Goal: Information Seeking & Learning: Learn about a topic

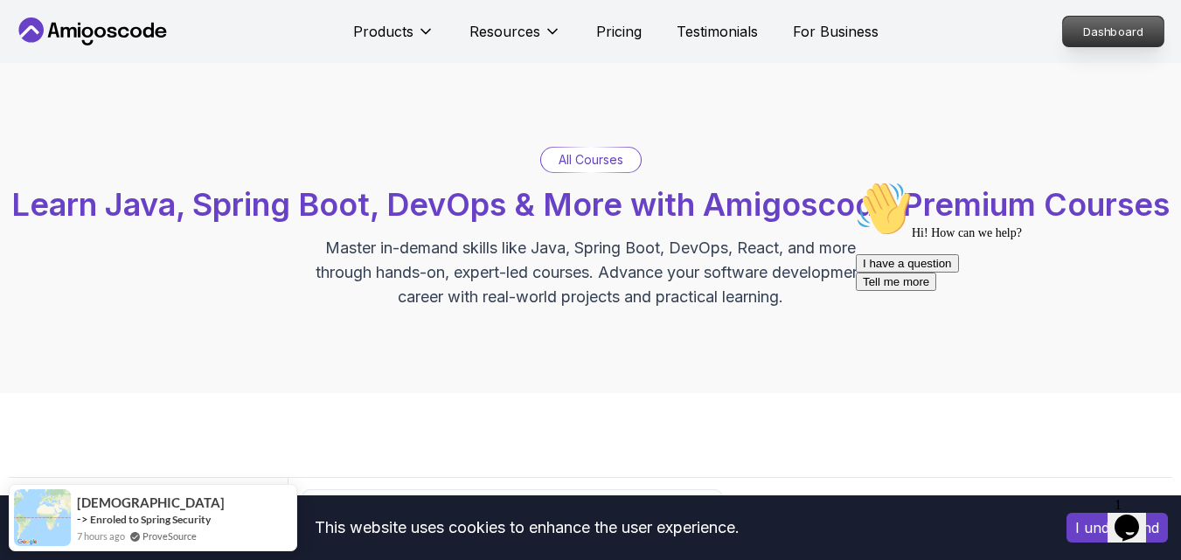
click at [1094, 34] on p "Dashboard" at bounding box center [1113, 32] width 101 height 30
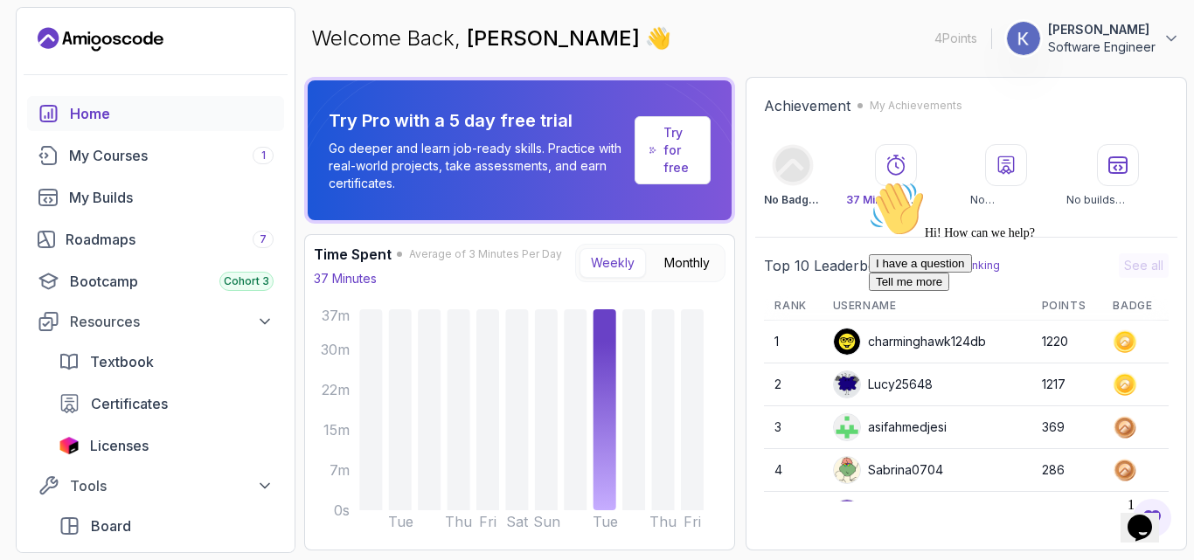
click at [691, 164] on p "Try for free" at bounding box center [679, 150] width 32 height 52
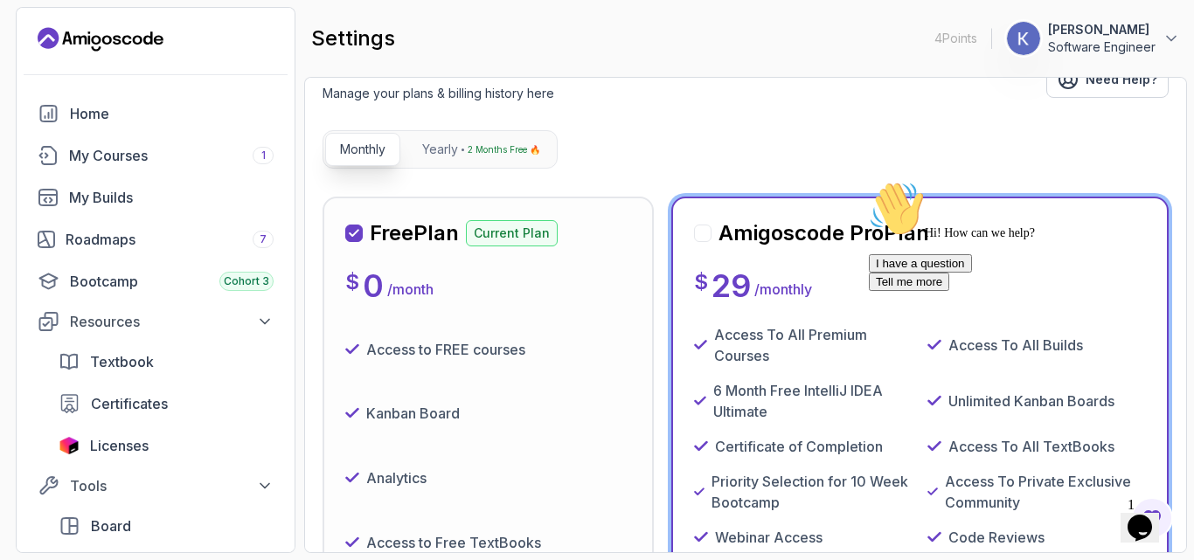
scroll to position [385, 0]
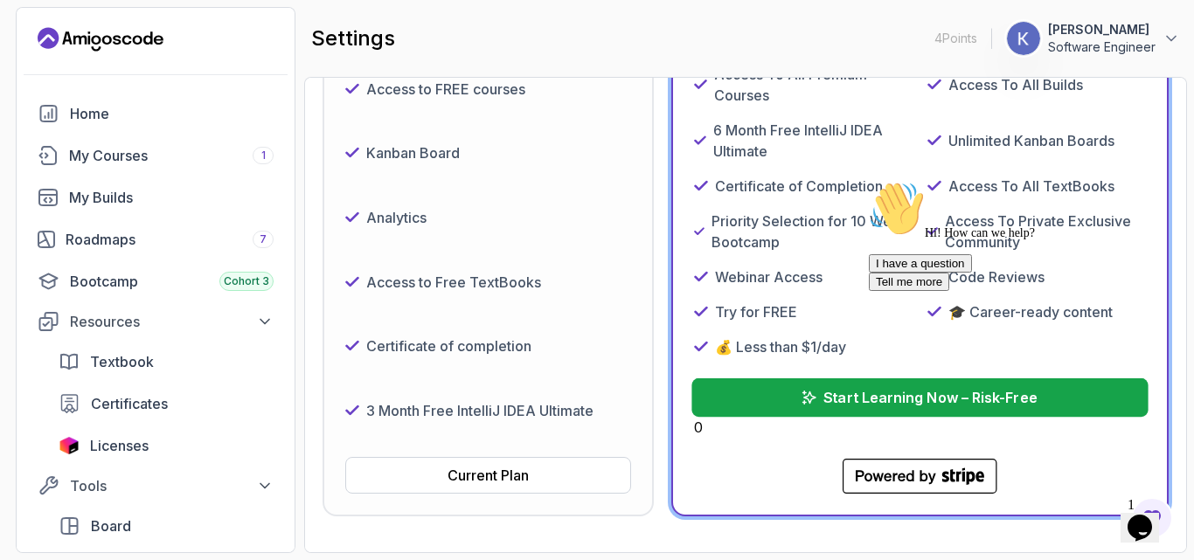
click at [767, 404] on button "Start Learning Now – Risk-Free" at bounding box center [920, 397] width 456 height 38
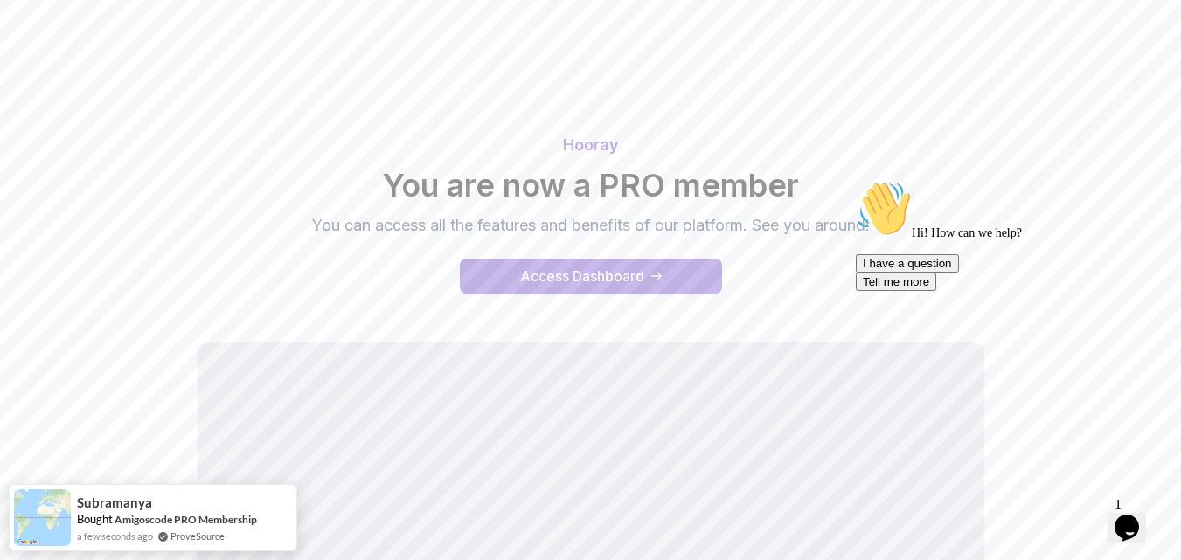
click at [597, 270] on div "Access Dashboard" at bounding box center [582, 276] width 124 height 21
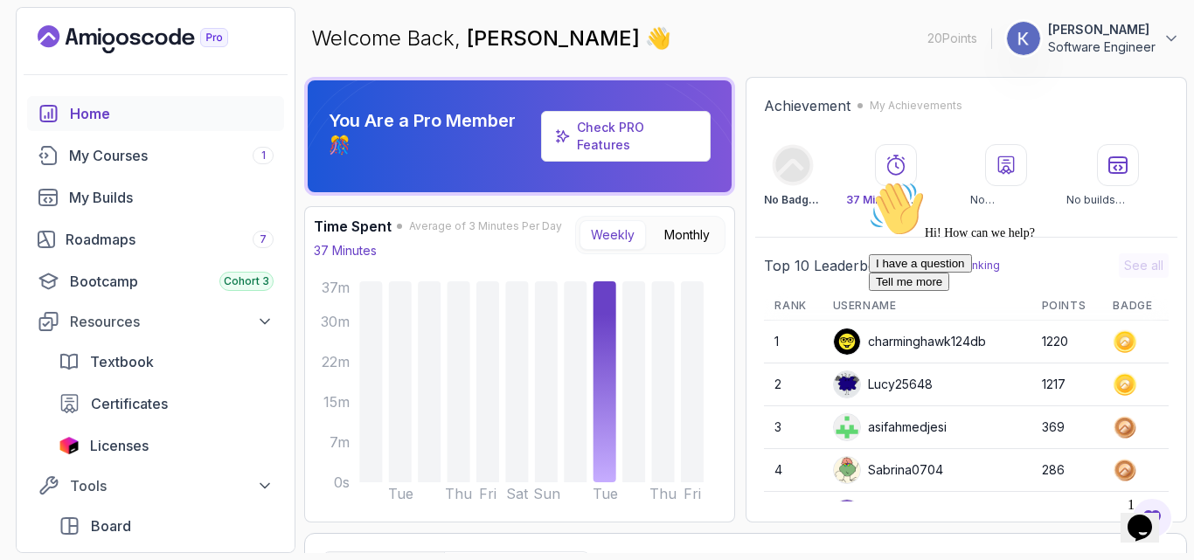
click at [593, 120] on link "Check PRO Features" at bounding box center [610, 136] width 67 height 32
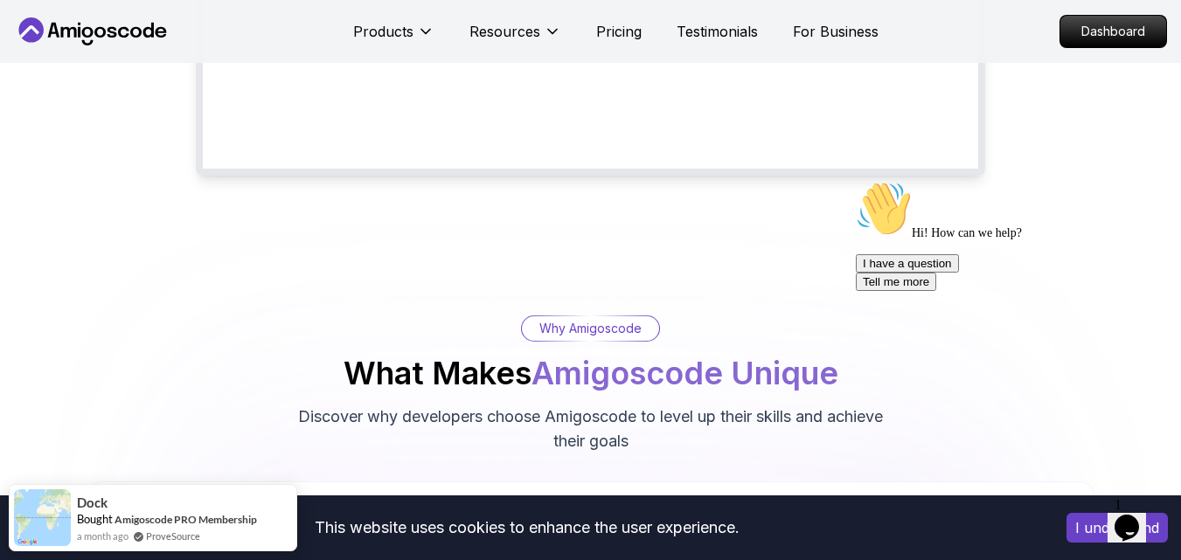
scroll to position [1014, 0]
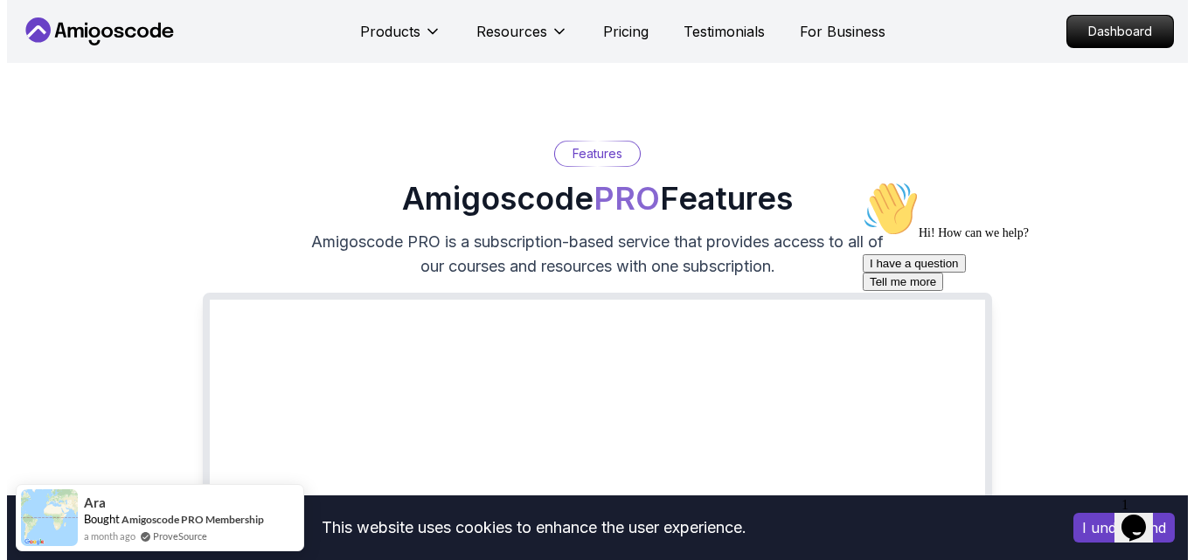
scroll to position [0, 0]
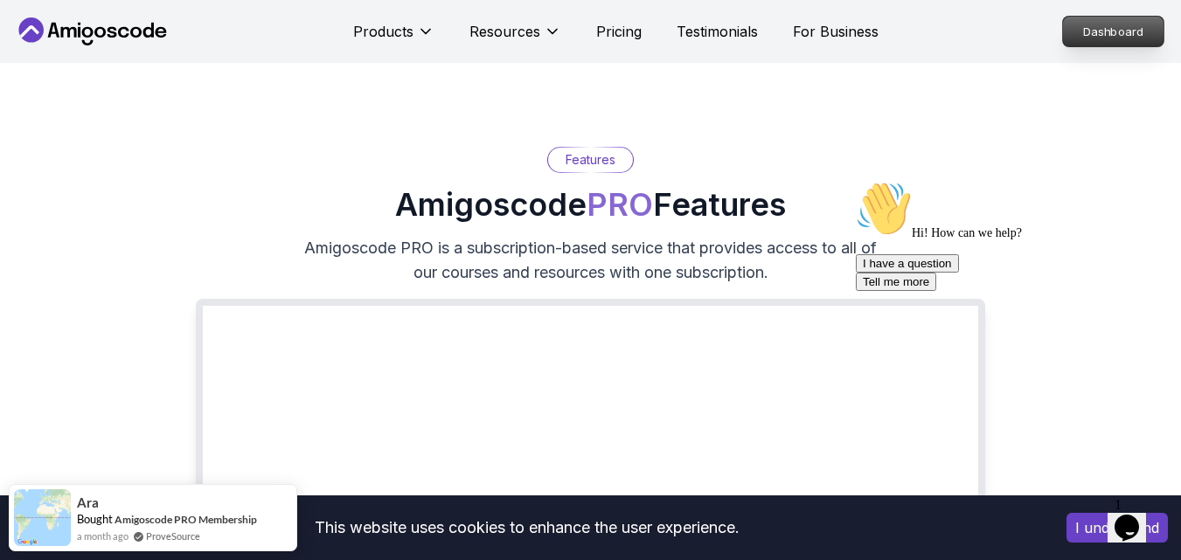
click at [1124, 38] on p "Dashboard" at bounding box center [1113, 32] width 101 height 30
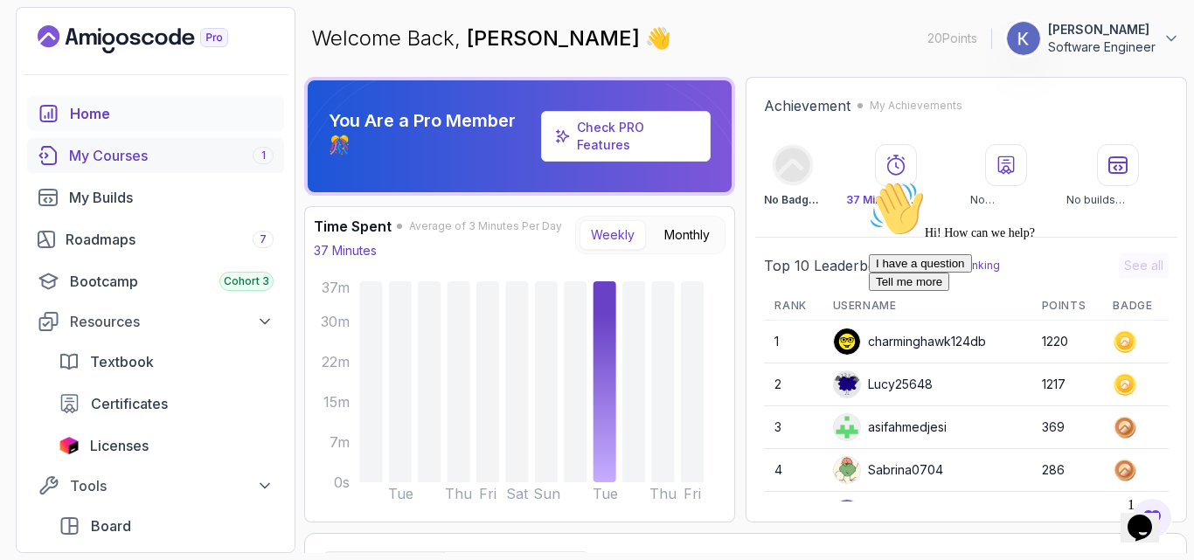
click at [181, 155] on div "My Courses 1" at bounding box center [171, 155] width 205 height 21
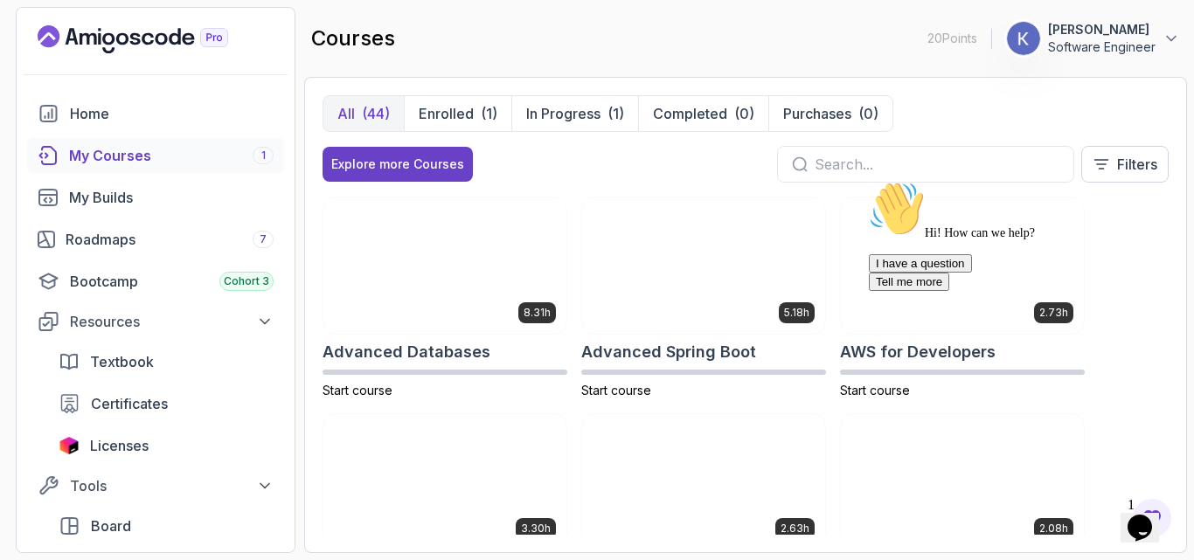
scroll to position [197, 0]
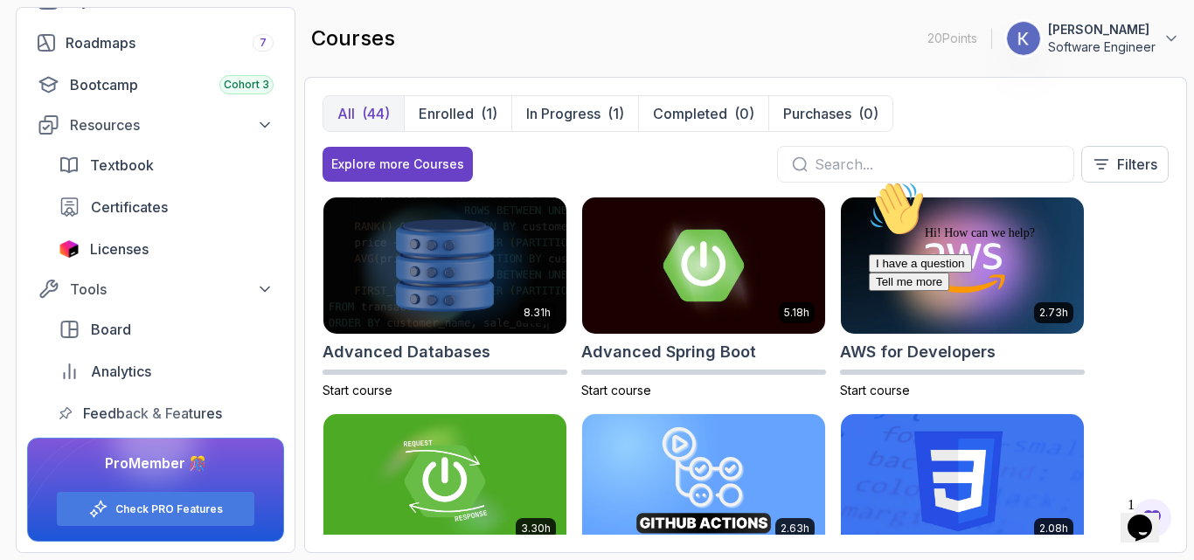
click at [869, 181] on icon "Chat attention grabber" at bounding box center [869, 181] width 0 height 0
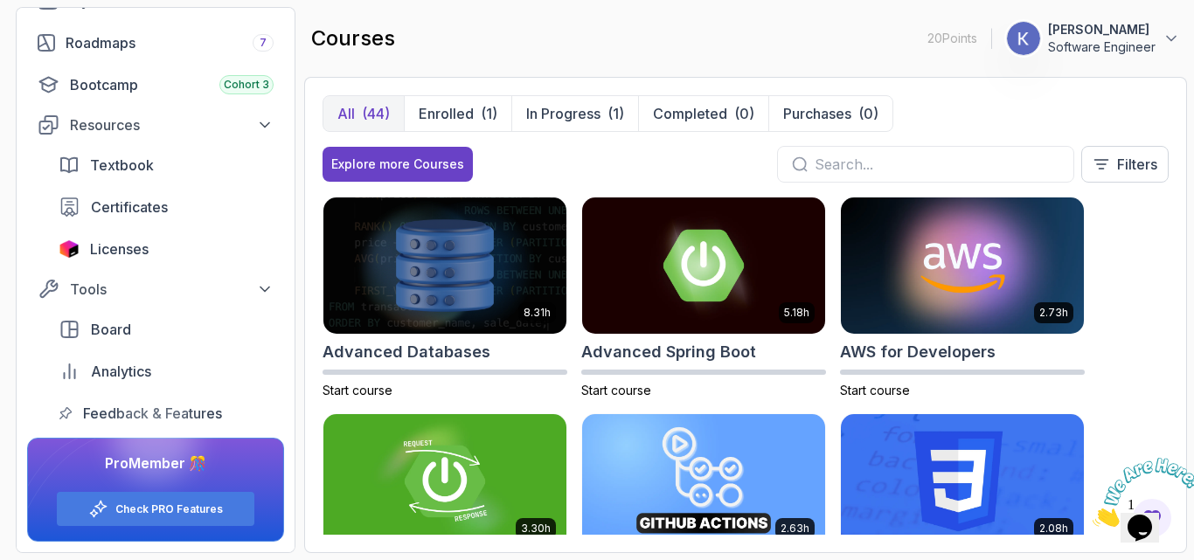
click at [1180, 281] on section "20 Points 1 [PERSON_NAME] Software Engineer Home My Courses 1 My Builds Roadmap…" at bounding box center [597, 280] width 1194 height 560
click at [1116, 279] on div "8.31h Advanced Databases Start course 5.18h Advanced Spring Boot Start course 2…" at bounding box center [746, 366] width 846 height 338
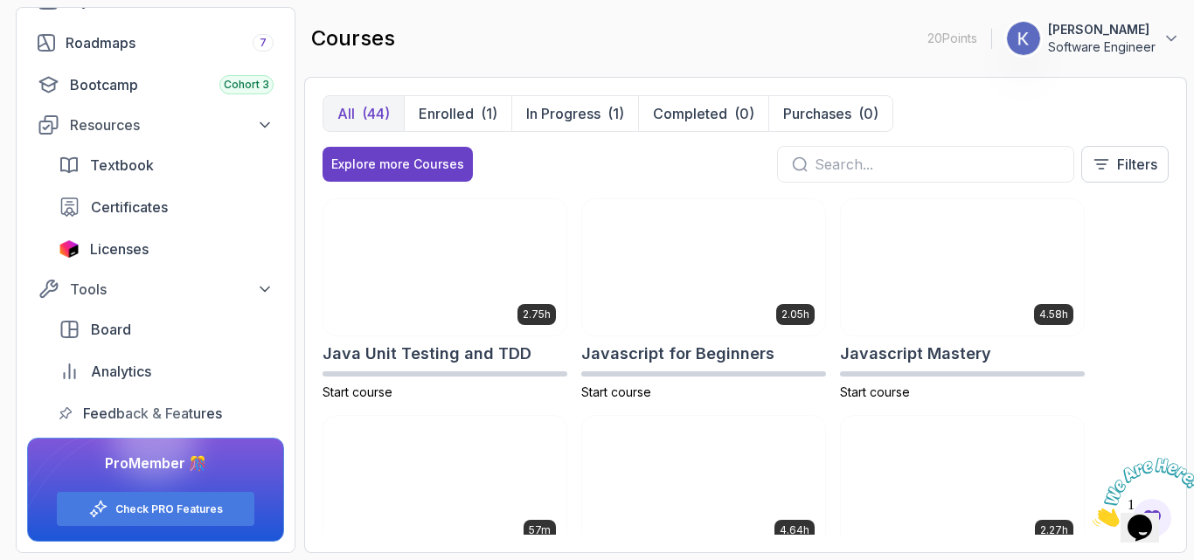
scroll to position [1764, 0]
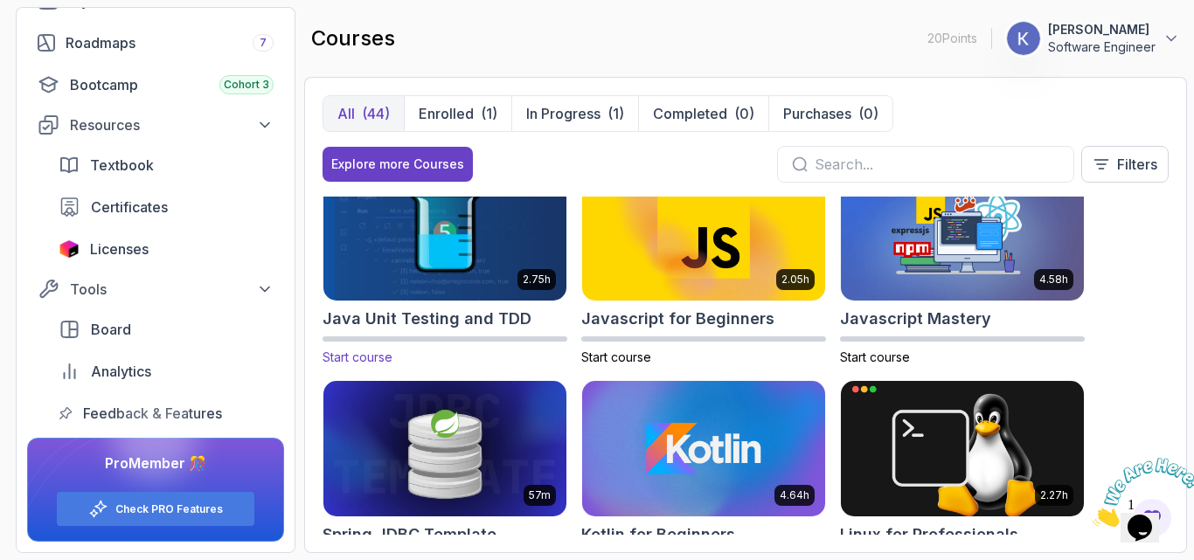
click at [418, 256] on img at bounding box center [444, 232] width 255 height 142
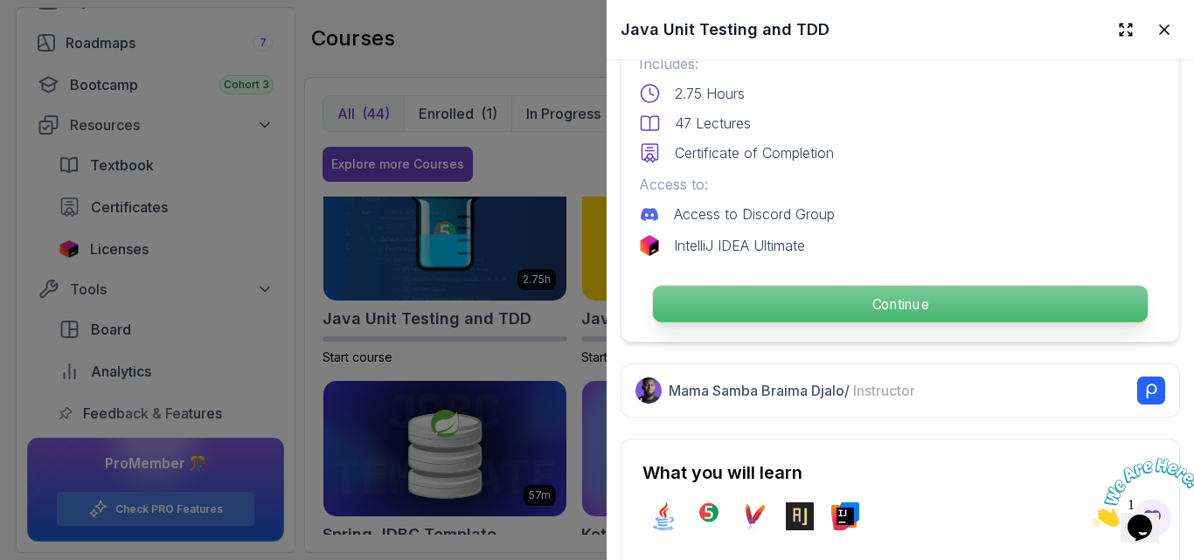
click at [838, 302] on p "Continue" at bounding box center [900, 304] width 495 height 37
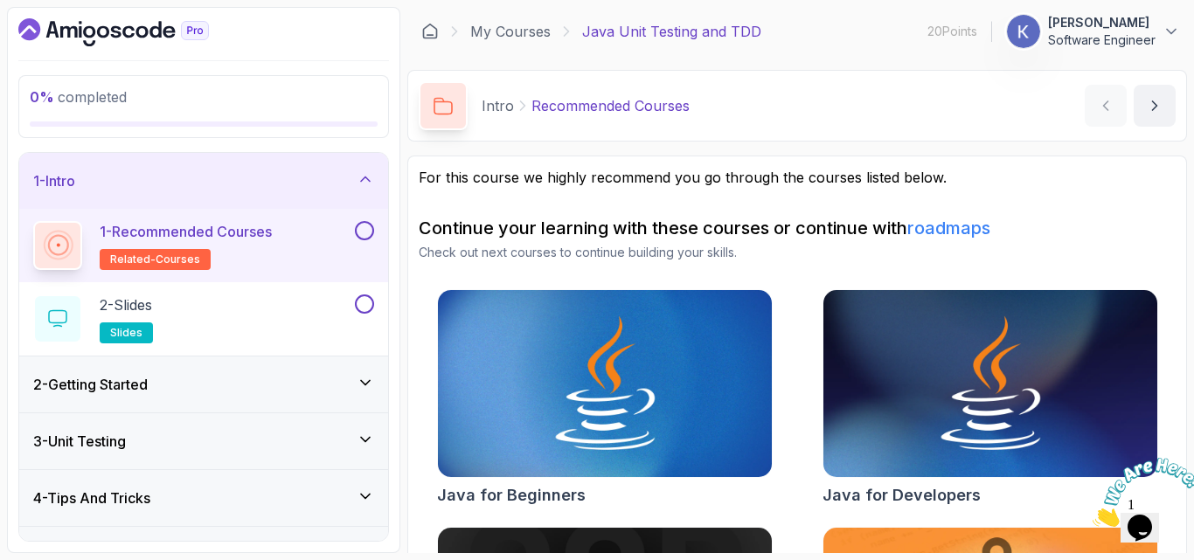
click at [1093, 515] on icon "Close" at bounding box center [1093, 522] width 0 height 15
click at [1180, 430] on section "0 % completed 1 - Intro 1 - Recommended Courses related-courses 2 - Slides slid…" at bounding box center [597, 280] width 1194 height 560
click at [1061, 394] on img at bounding box center [990, 384] width 351 height 197
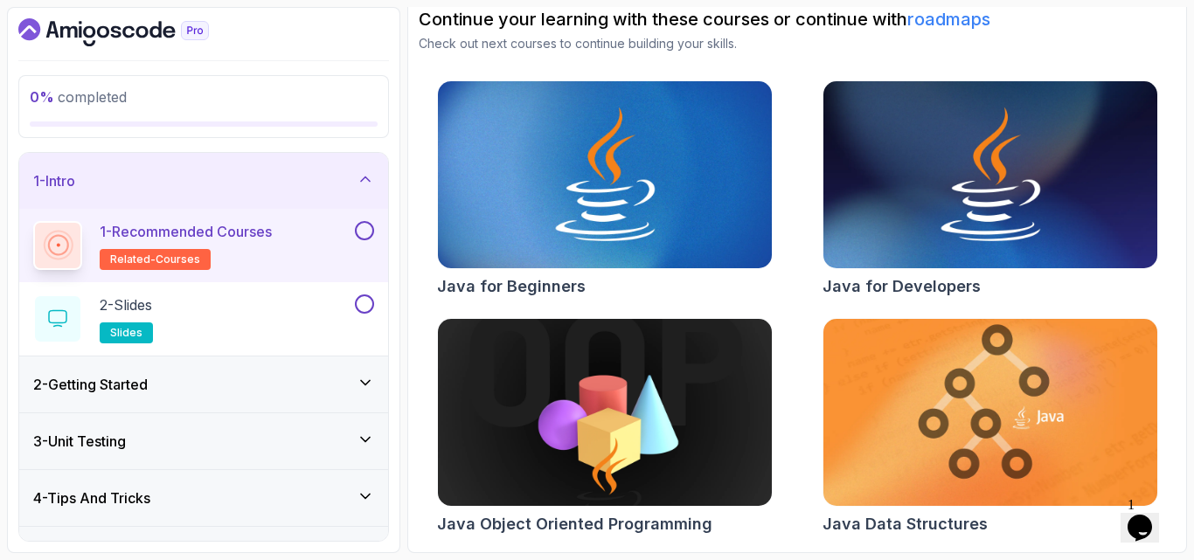
click at [941, 448] on img at bounding box center [990, 413] width 351 height 197
click at [268, 320] on div "2 - Slides slides" at bounding box center [192, 319] width 318 height 49
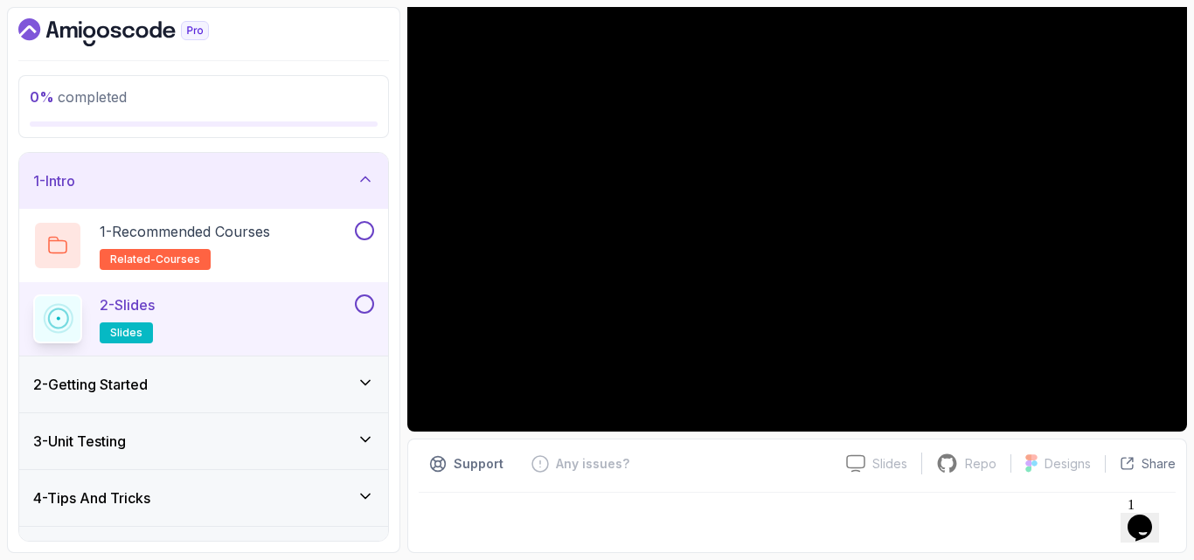
scroll to position [163, 0]
click at [671, 510] on div at bounding box center [797, 517] width 757 height 49
click at [1180, 69] on section "0 % completed 1 - Intro 1 - Recommended Courses related-courses 2 - Slides slid…" at bounding box center [597, 280] width 1194 height 560
drag, startPoint x: 259, startPoint y: 329, endPoint x: 131, endPoint y: 334, distance: 127.7
click at [131, 334] on span "slides" at bounding box center [126, 333] width 32 height 14
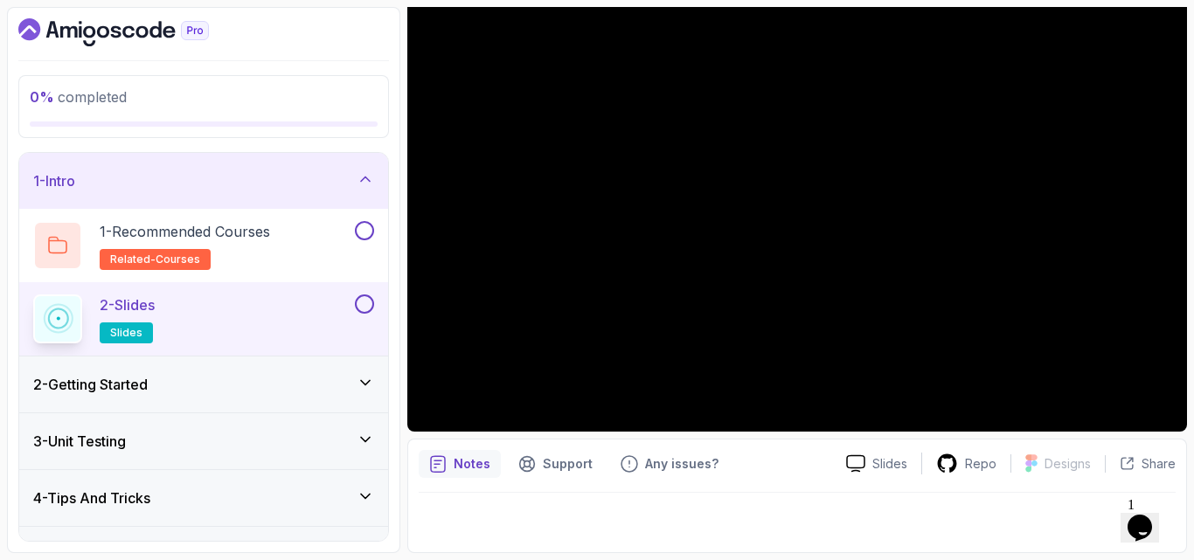
click at [131, 334] on span "slides" at bounding box center [126, 333] width 32 height 14
click at [469, 469] on p "Notes" at bounding box center [472, 463] width 37 height 17
click at [1180, 269] on section "0 % completed 1 - Intro 1 - Recommended Courses related-courses 2 - Slides slid…" at bounding box center [597, 280] width 1194 height 560
click at [923, 501] on div at bounding box center [797, 517] width 757 height 49
click at [961, 469] on div "Repo" at bounding box center [966, 464] width 88 height 22
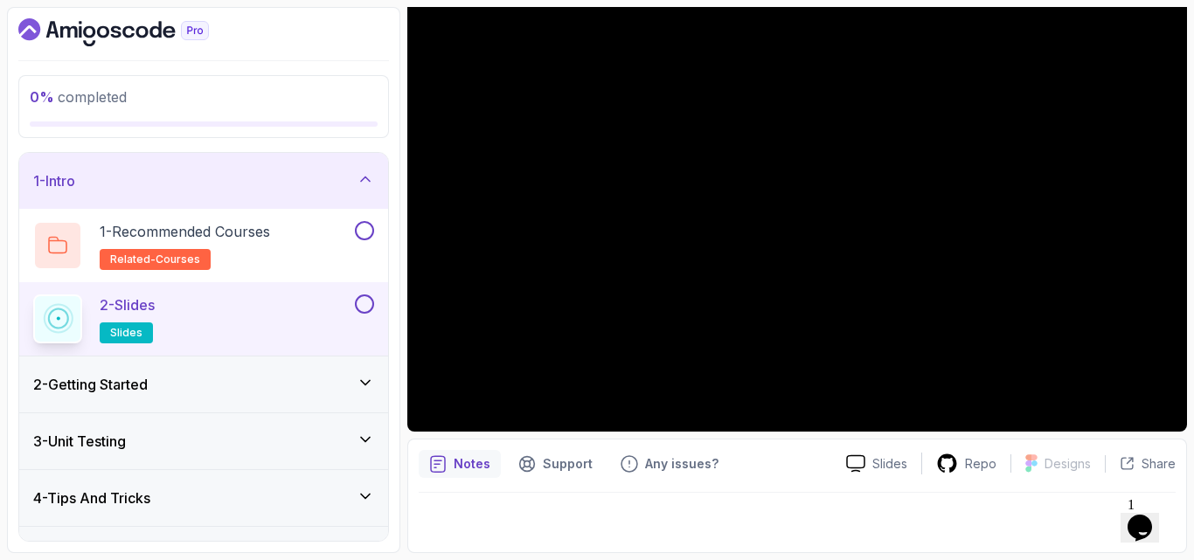
click at [338, 379] on div "2 - Getting Started" at bounding box center [203, 384] width 341 height 21
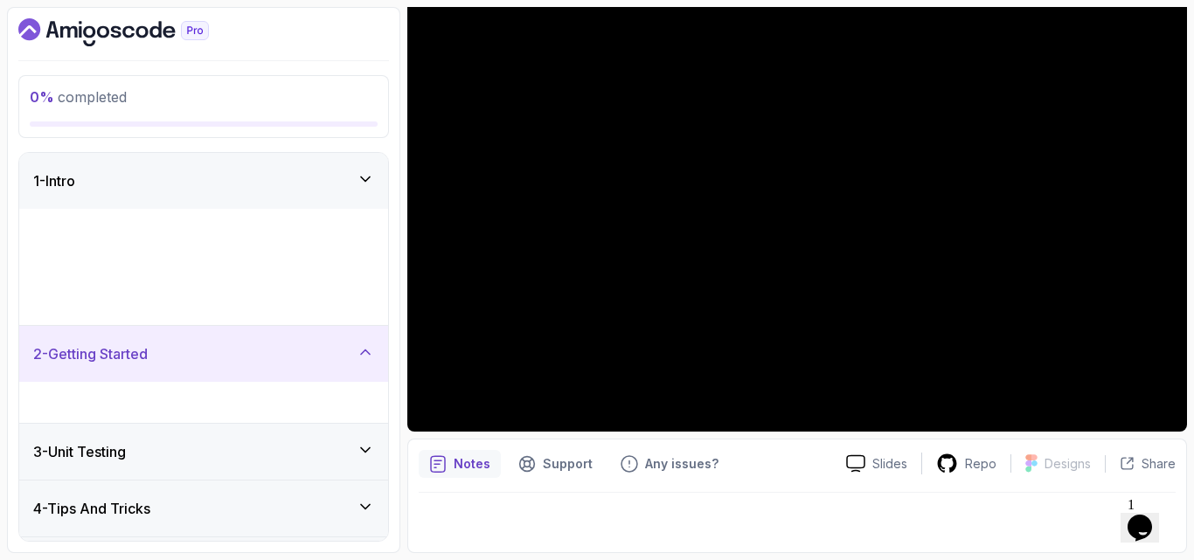
click at [338, 379] on div "2 - Getting Started" at bounding box center [203, 354] width 369 height 56
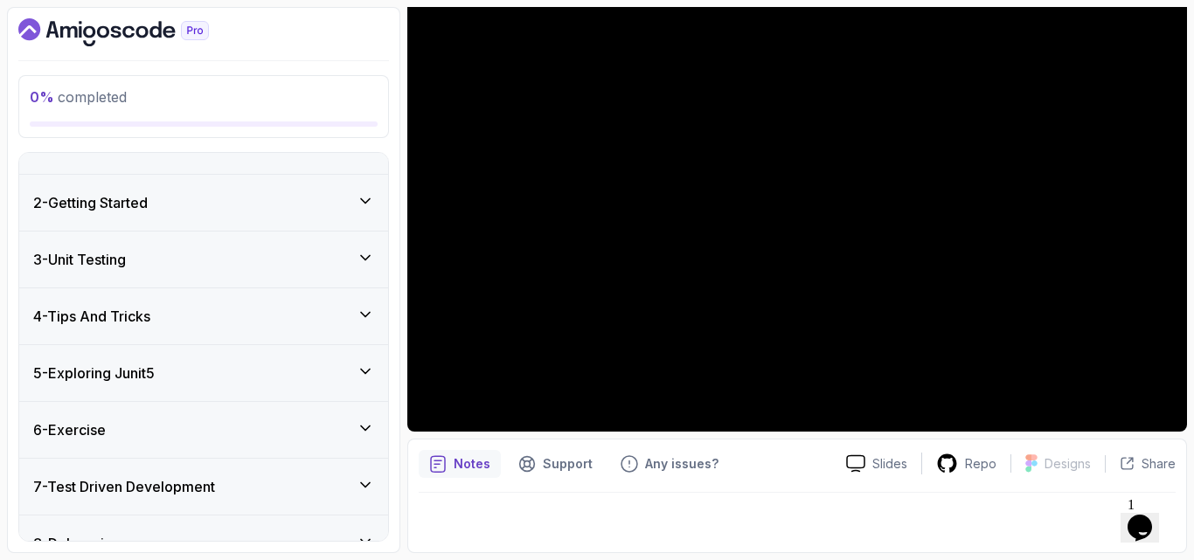
scroll to position [70, 0]
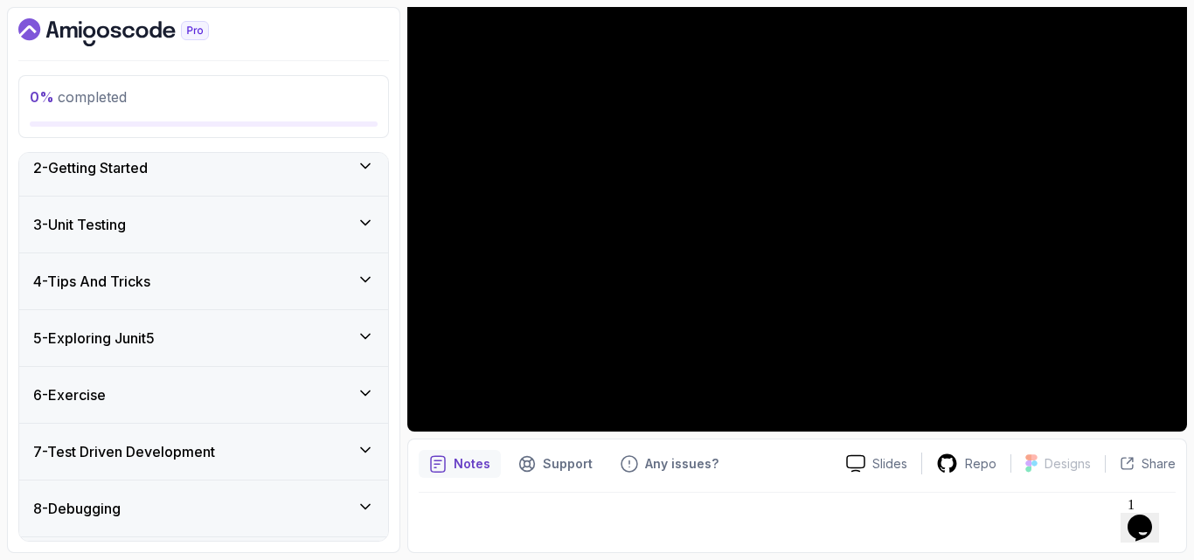
click at [363, 227] on icon at bounding box center [365, 222] width 17 height 17
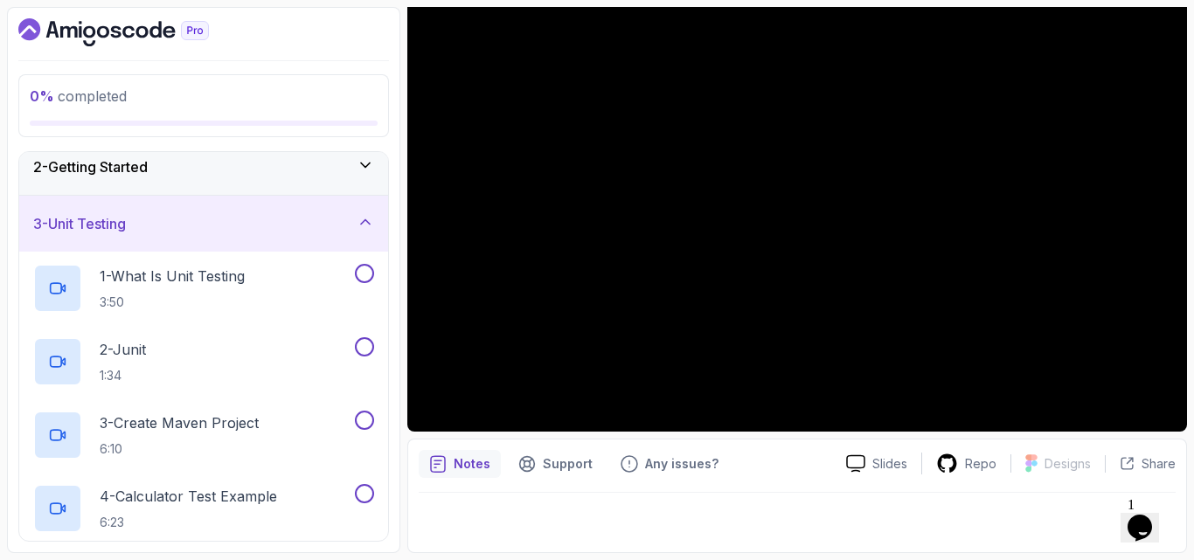
click at [363, 227] on icon at bounding box center [365, 221] width 17 height 17
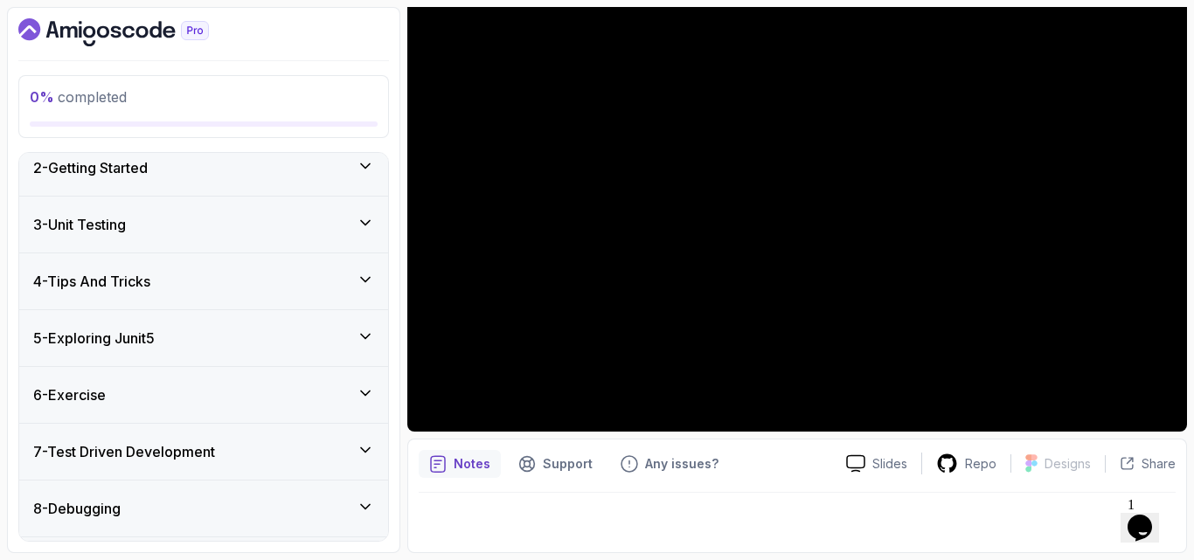
click at [361, 277] on icon at bounding box center [365, 279] width 9 height 4
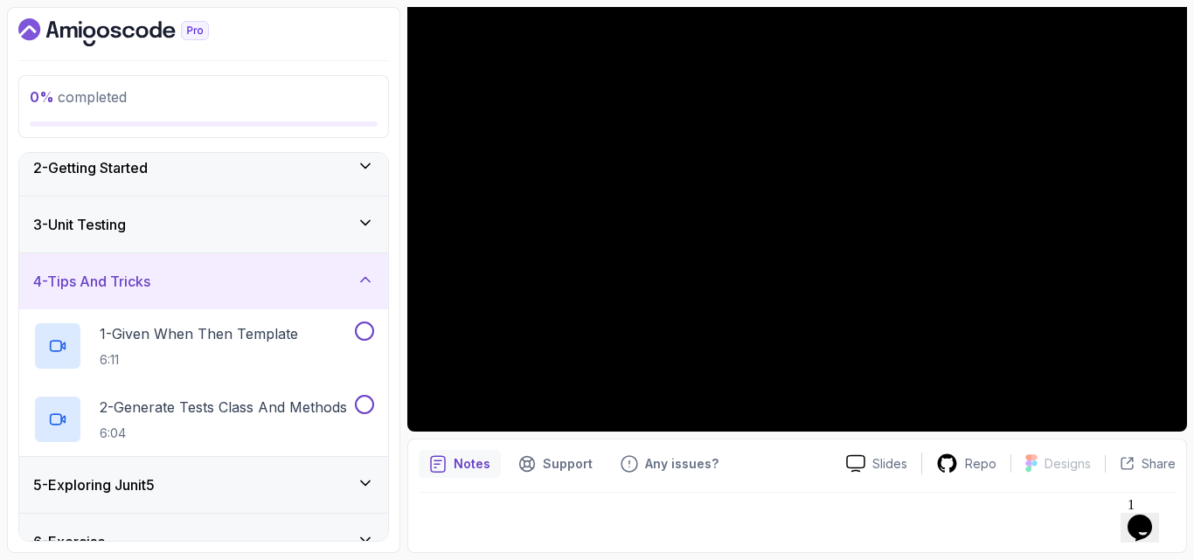
click at [324, 280] on div "4 - Tips And Tricks" at bounding box center [203, 281] width 341 height 21
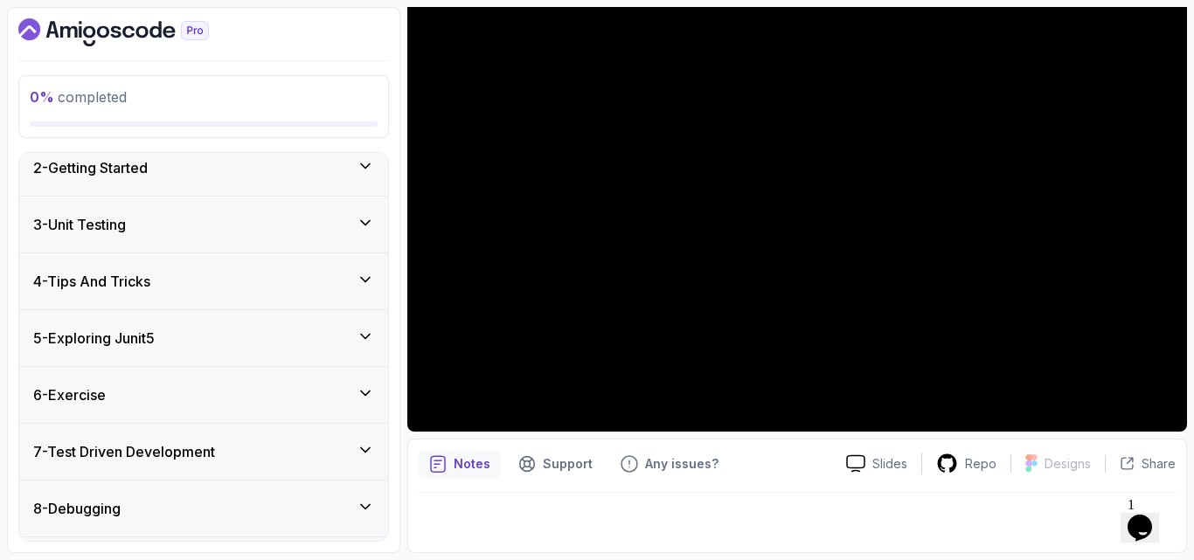
click at [367, 333] on icon at bounding box center [365, 336] width 17 height 17
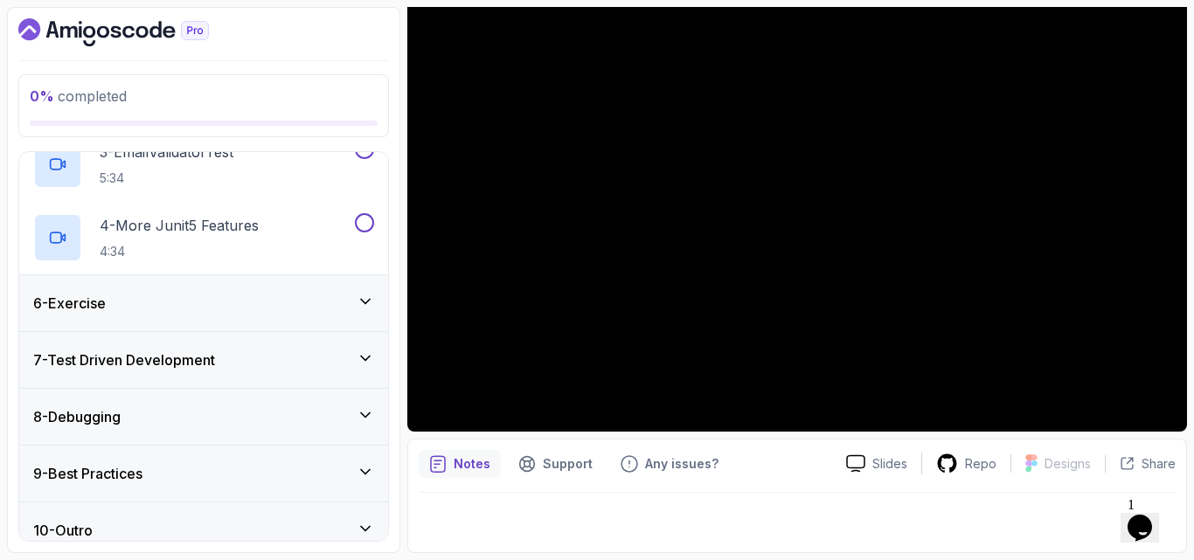
scroll to position [472, 0]
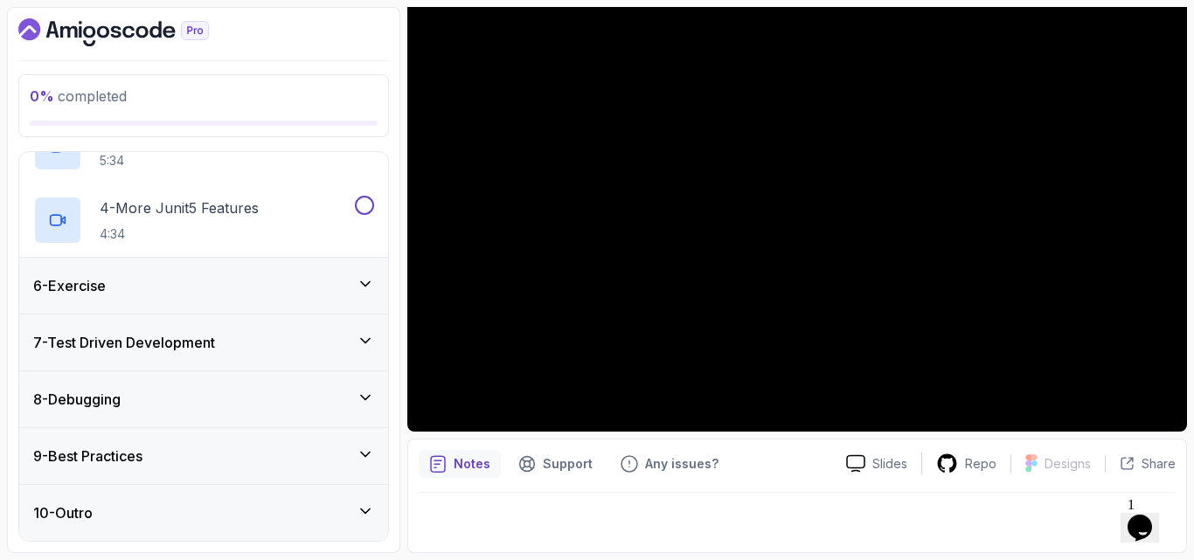
click at [320, 391] on div "8 - Debugging" at bounding box center [203, 399] width 341 height 21
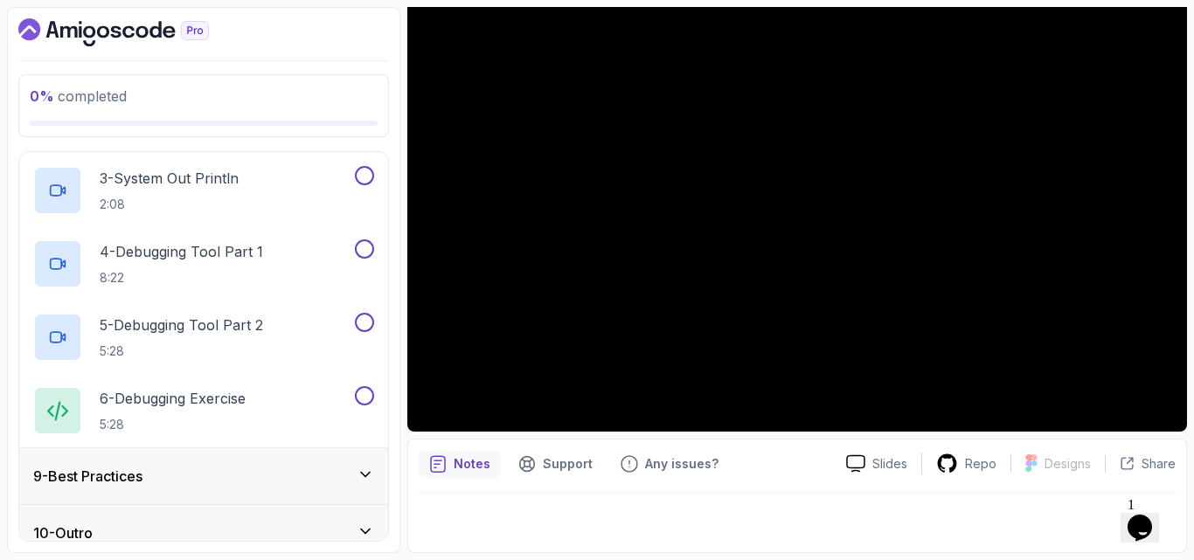
scroll to position [619, 0]
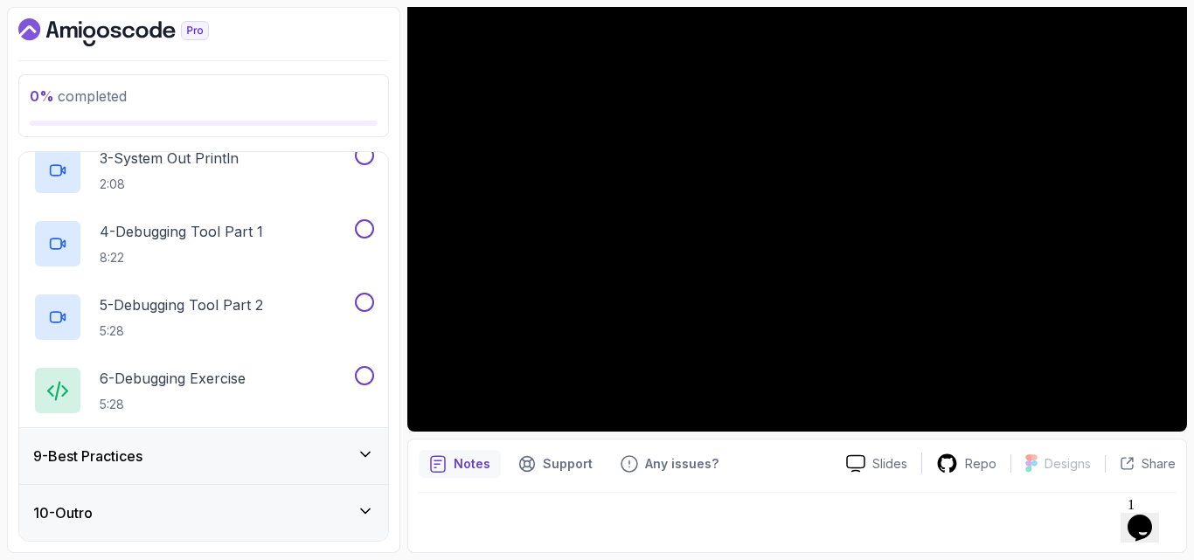
click at [283, 469] on div "9 - Best Practices" at bounding box center [203, 456] width 369 height 56
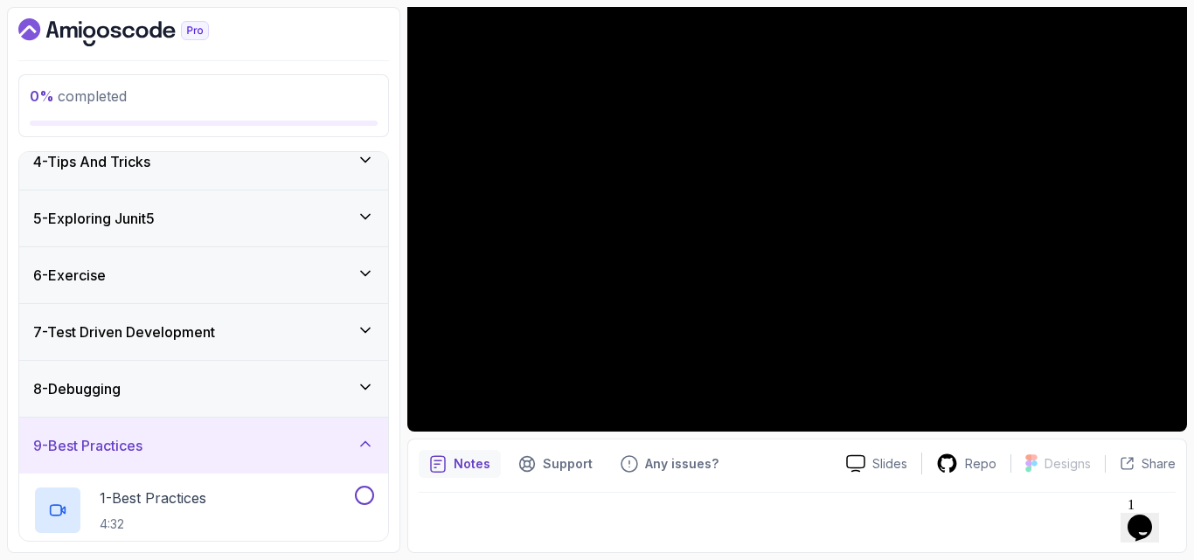
scroll to position [0, 0]
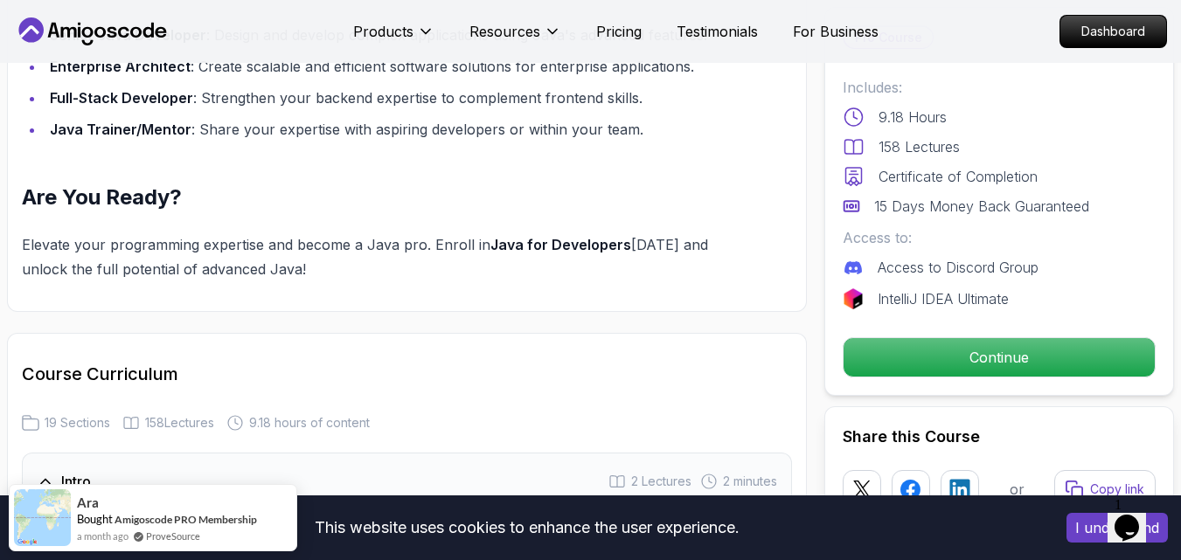
scroll to position [1888, 0]
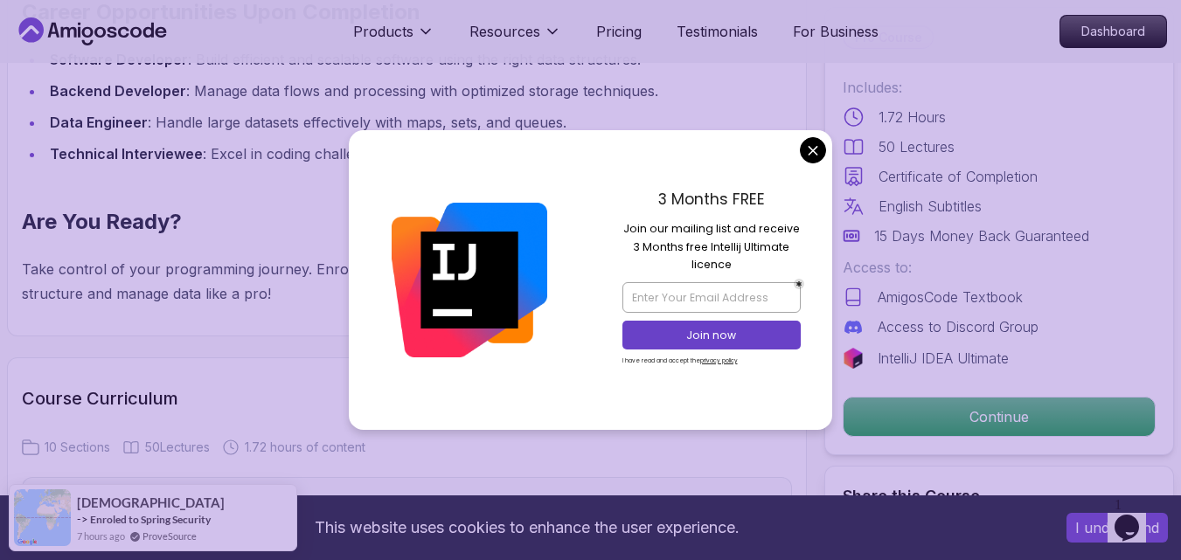
scroll to position [2448, 0]
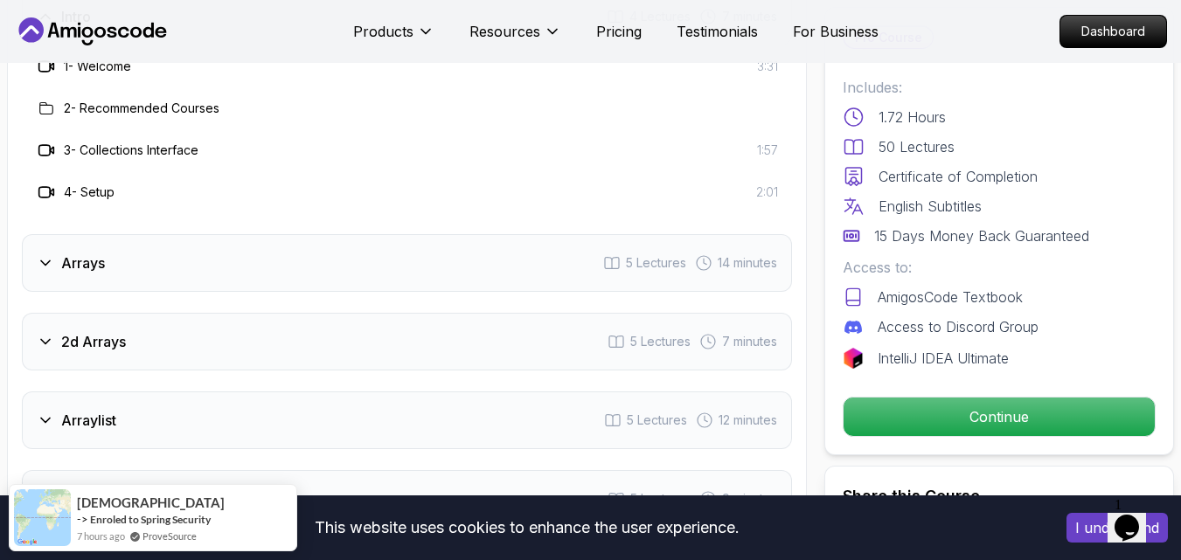
click at [809, 154] on body "This website uses cookies to enhance the user experience. I understand Products…" at bounding box center [590, 557] width 1181 height 6010
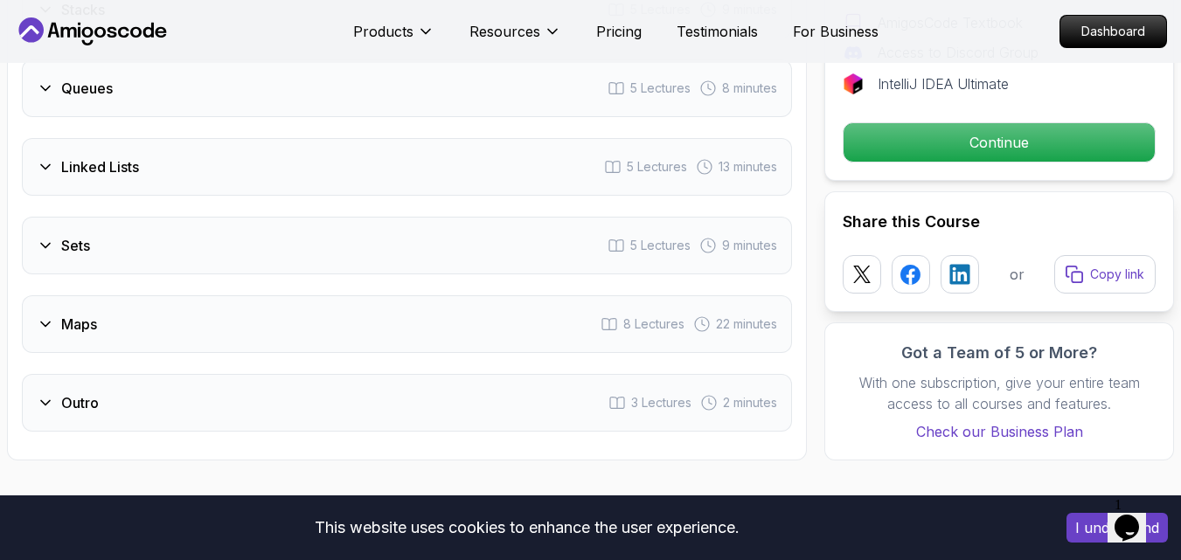
click at [355, 306] on div "Maps 8 Lectures 22 minutes" at bounding box center [407, 324] width 770 height 58
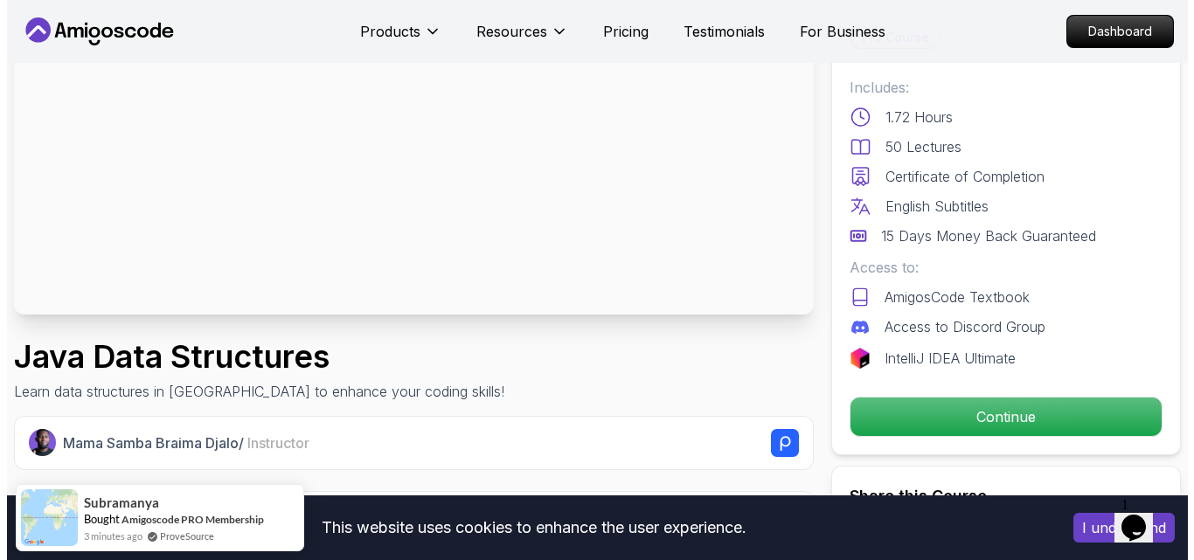
scroll to position [0, 0]
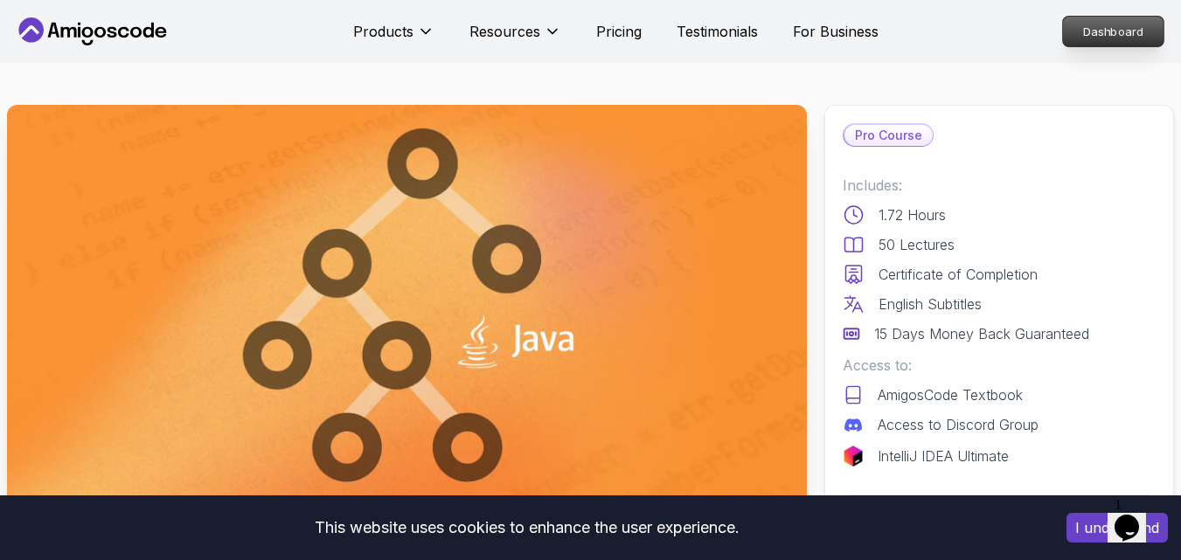
click at [1110, 39] on p "Dashboard" at bounding box center [1113, 32] width 101 height 30
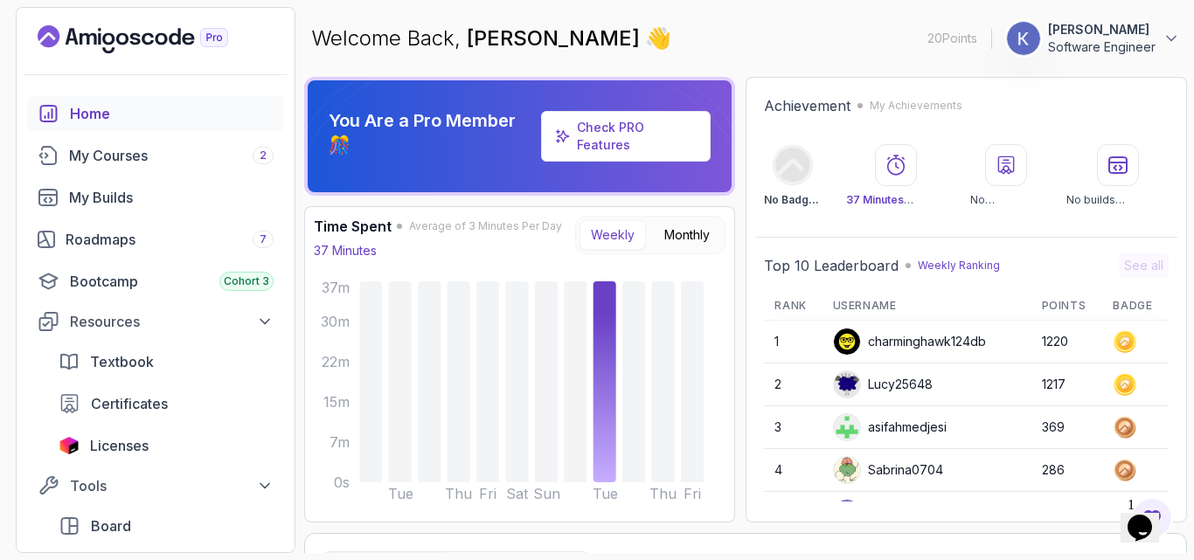
click at [1135, 38] on p "Software Engineer" at bounding box center [1102, 46] width 108 height 17
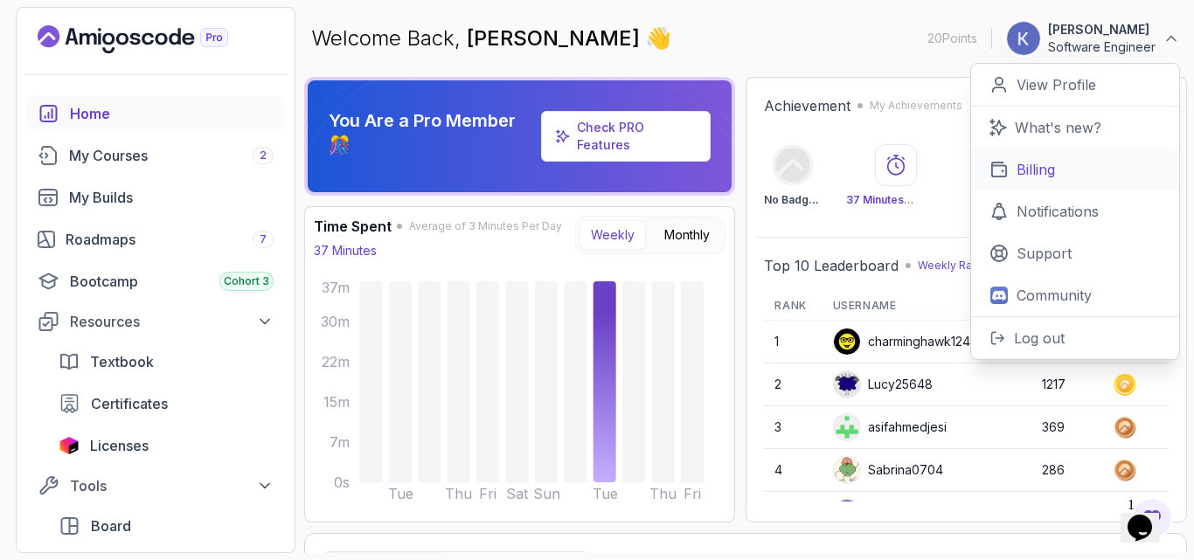
click at [1038, 186] on link "Billing" at bounding box center [1075, 170] width 208 height 42
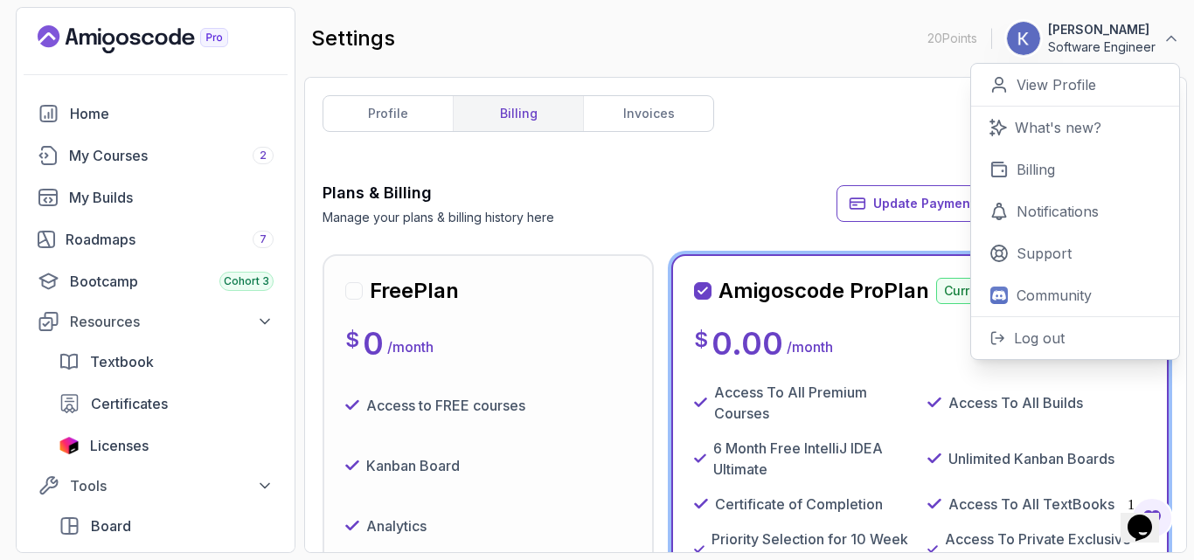
click at [684, 192] on div "Plans & Billing Manage your plans & billing history here Update Payment Details…" at bounding box center [746, 203] width 846 height 45
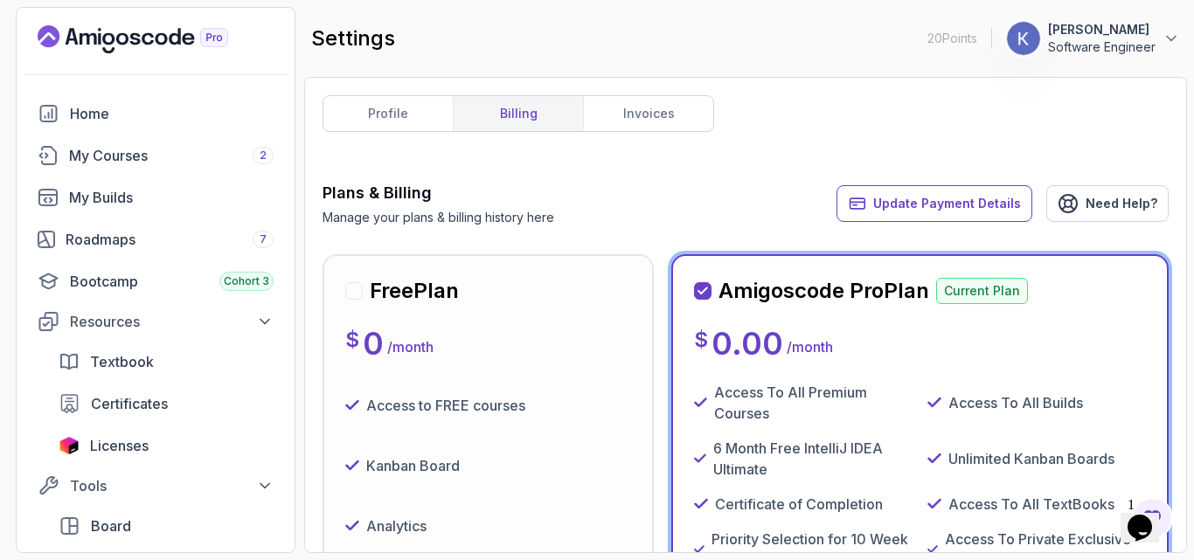
click at [684, 192] on div "Plans & Billing Manage your plans & billing history here Update Payment Details…" at bounding box center [746, 203] width 846 height 45
click at [1063, 48] on p "Software Engineer" at bounding box center [1102, 46] width 108 height 17
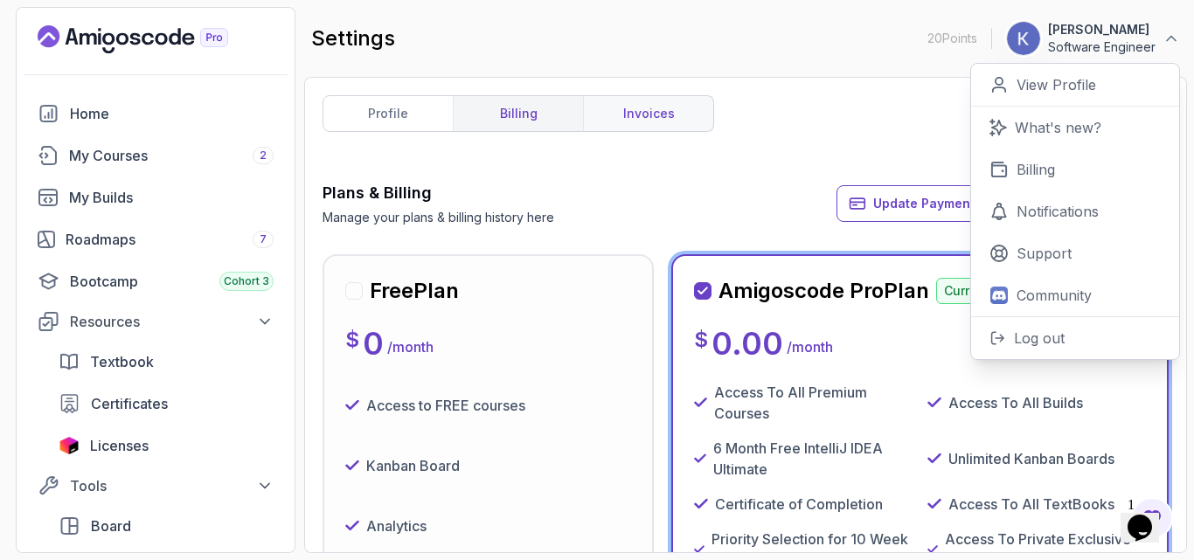
click at [691, 113] on link "invoices" at bounding box center [648, 113] width 130 height 35
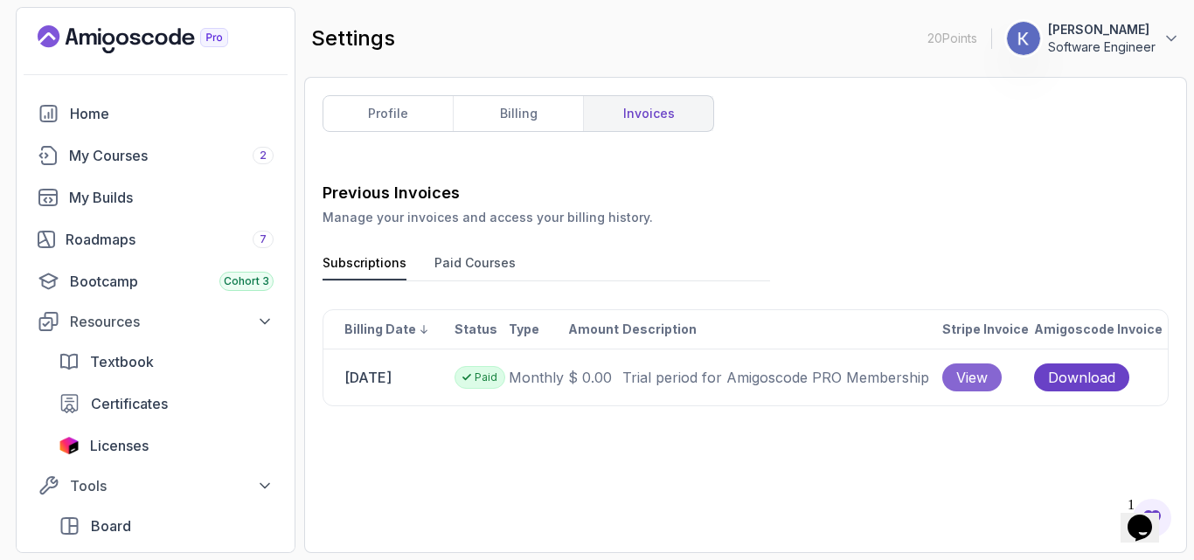
click at [988, 373] on span "View" at bounding box center [971, 377] width 31 height 21
click at [609, 361] on td "$ 0.00" at bounding box center [594, 378] width 54 height 57
click at [554, 383] on td "monthly" at bounding box center [537, 378] width 59 height 57
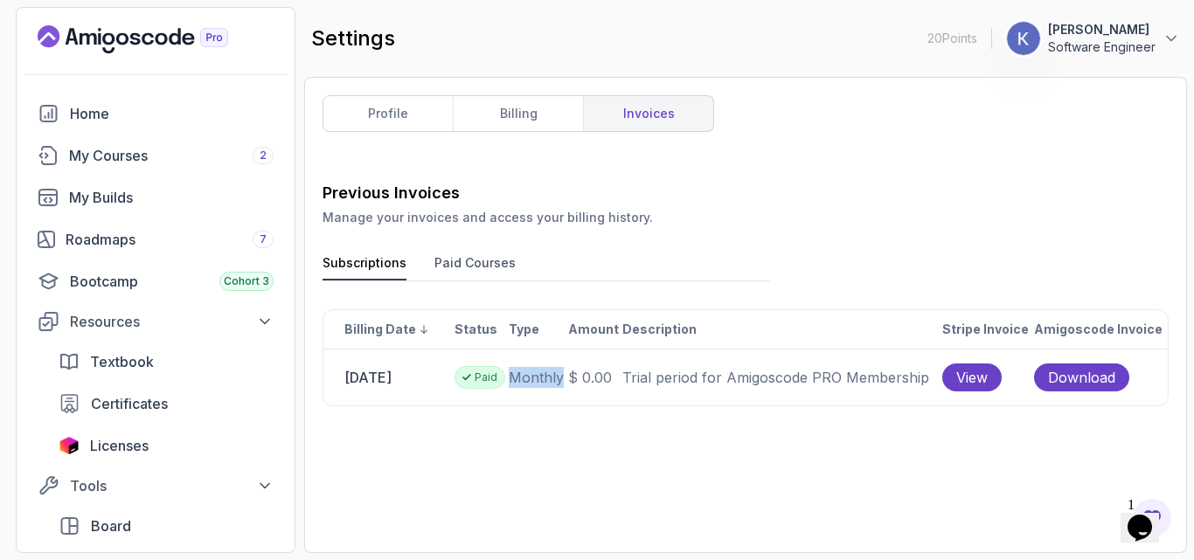
click at [468, 260] on button "Paid Courses" at bounding box center [474, 267] width 81 height 26
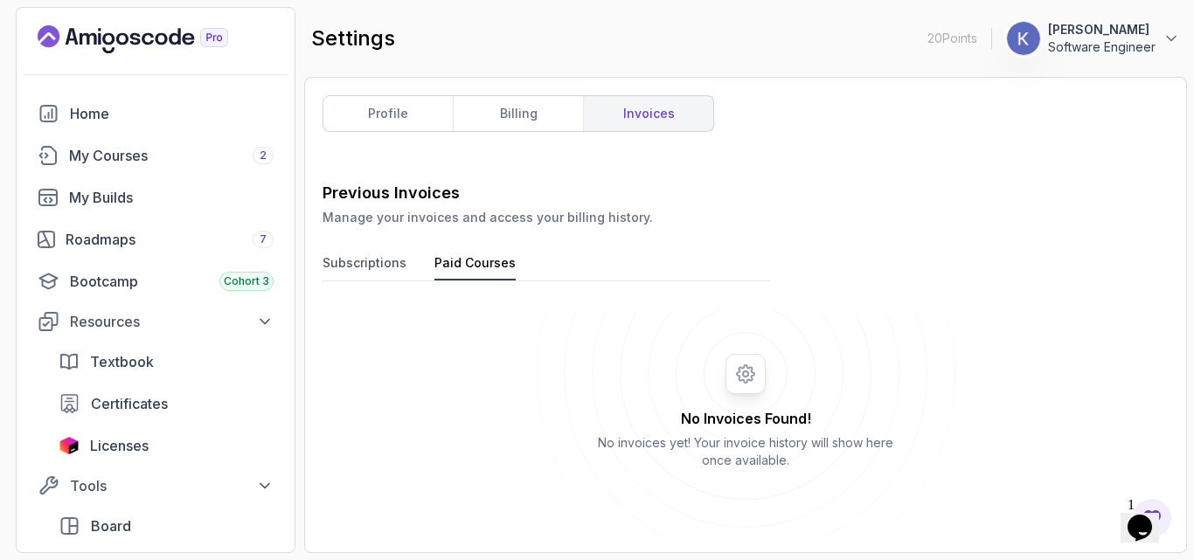
click at [381, 254] on button "Subscriptions" at bounding box center [365, 267] width 84 height 26
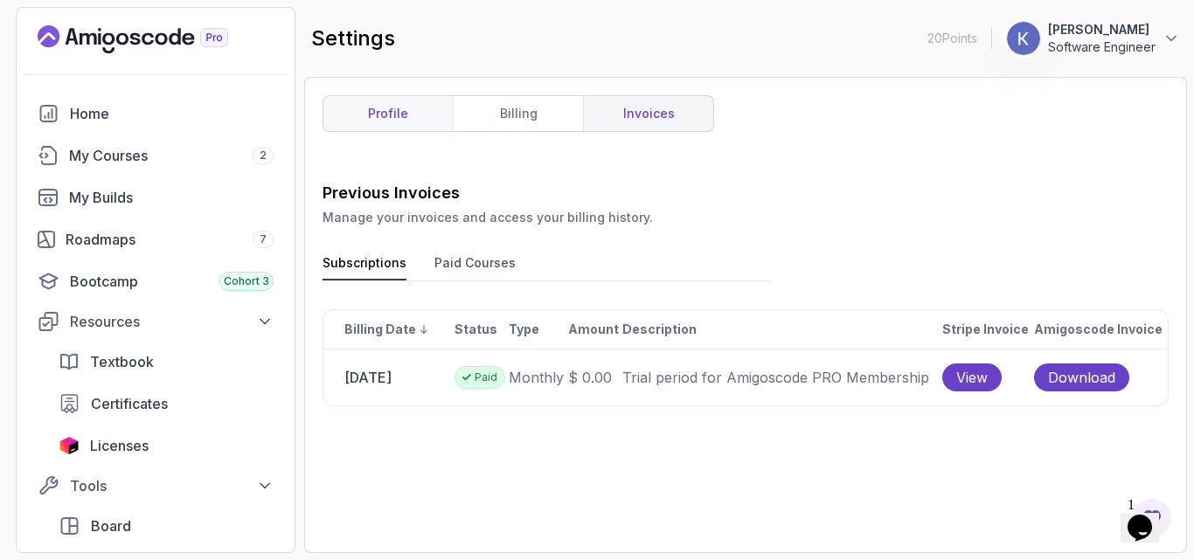
click at [401, 100] on link "profile" at bounding box center [387, 113] width 129 height 35
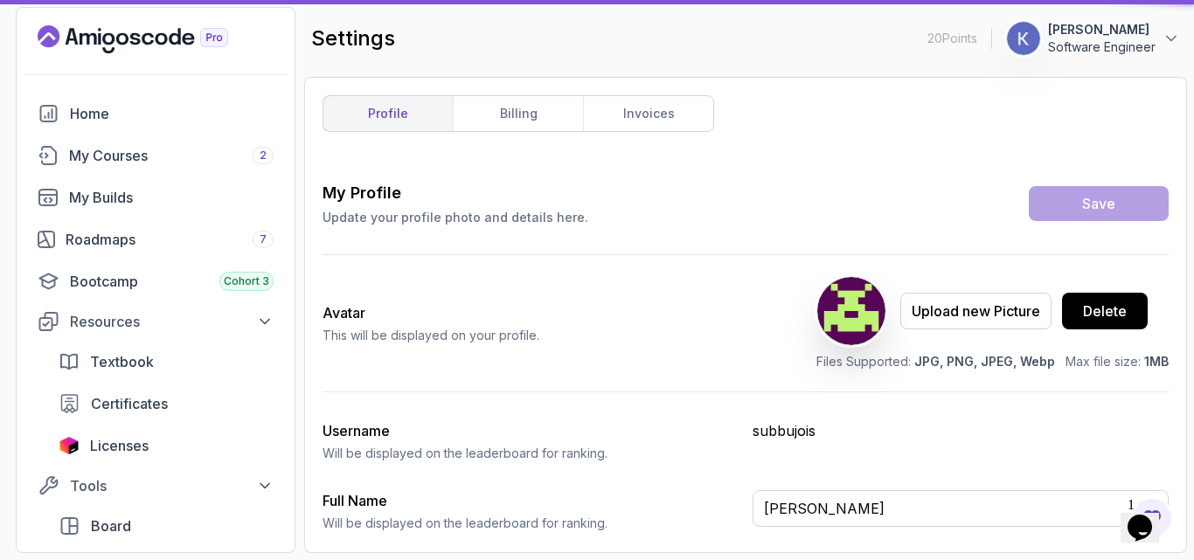
type input "Software Engineer"
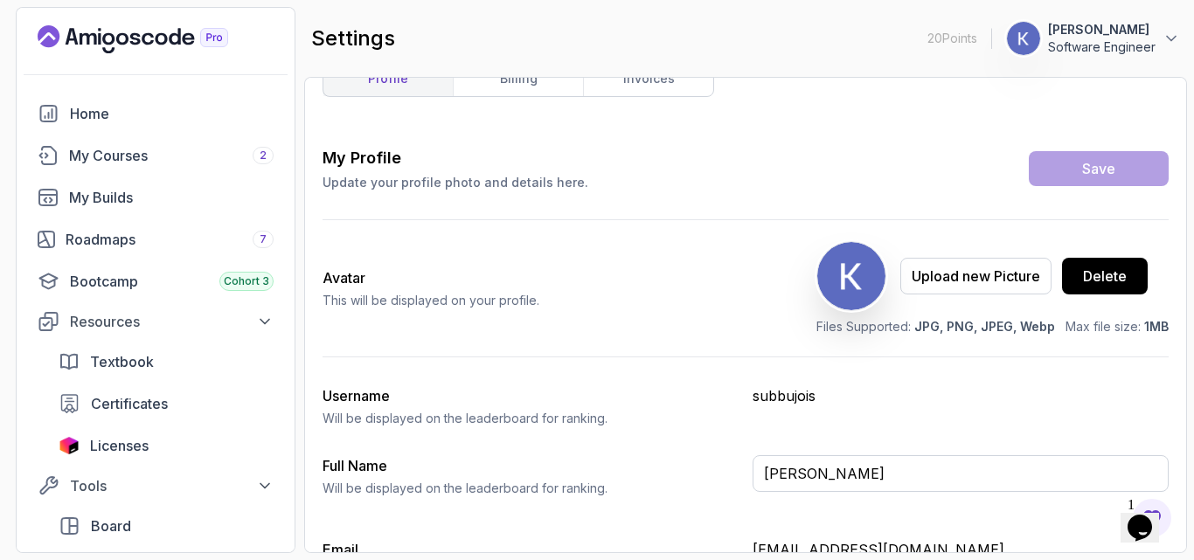
scroll to position [148, 0]
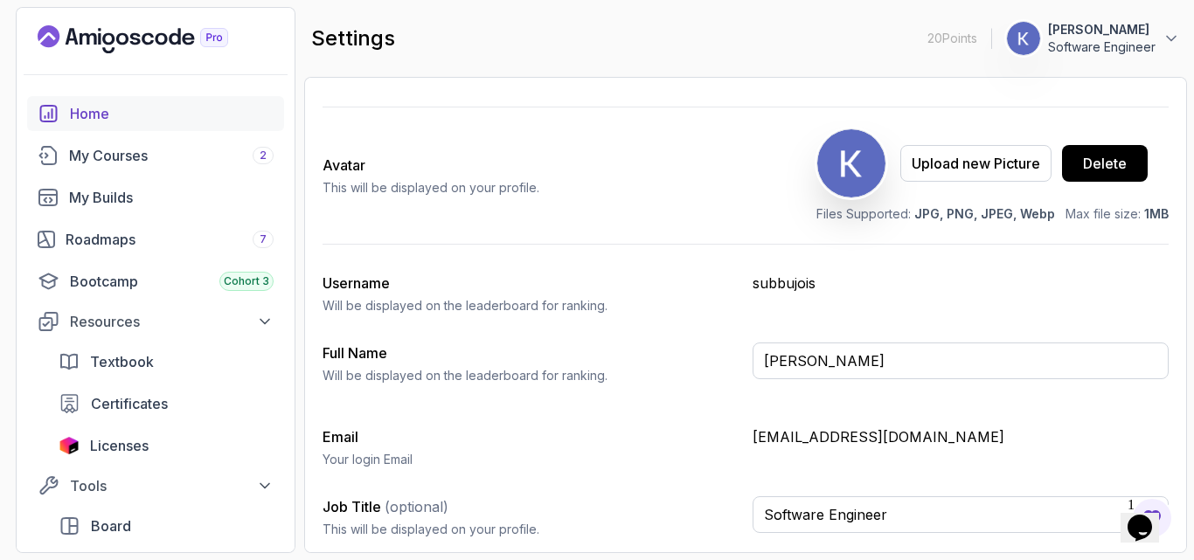
click at [163, 118] on div "Home" at bounding box center [172, 113] width 204 height 21
